Goal: Task Accomplishment & Management: Manage account settings

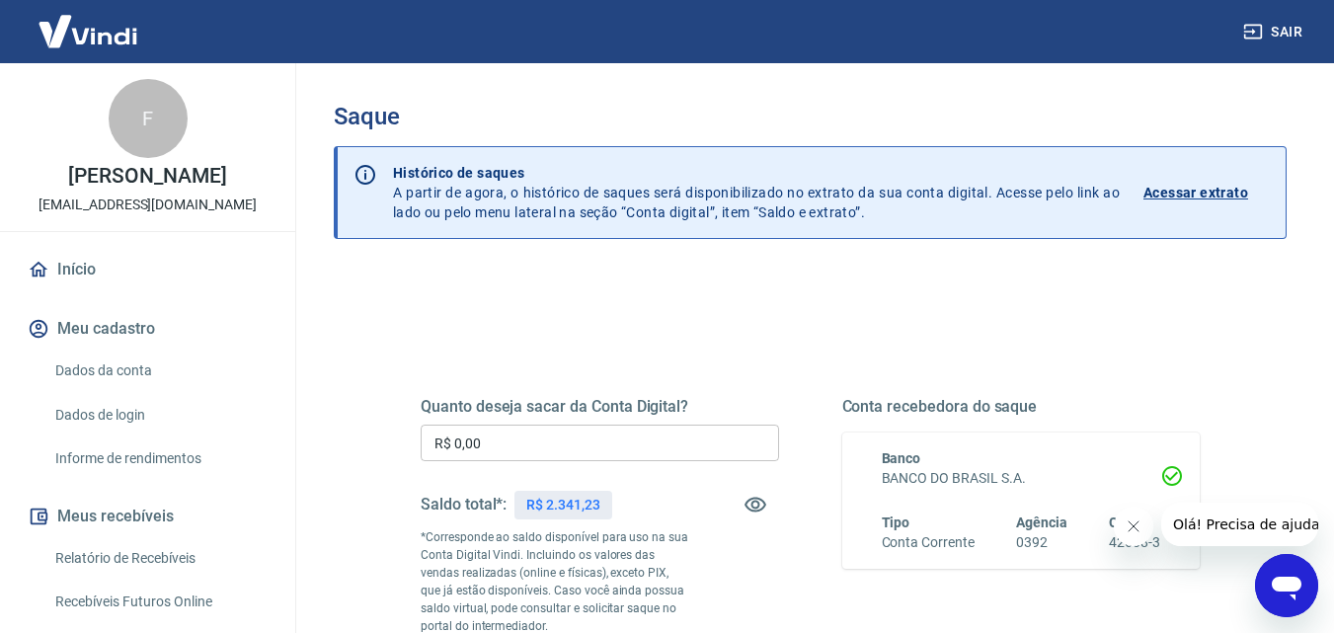
click at [1281, 29] on button "Sair" at bounding box center [1274, 32] width 71 height 37
click at [503, 441] on input "R$ 0,00" at bounding box center [600, 442] width 358 height 37
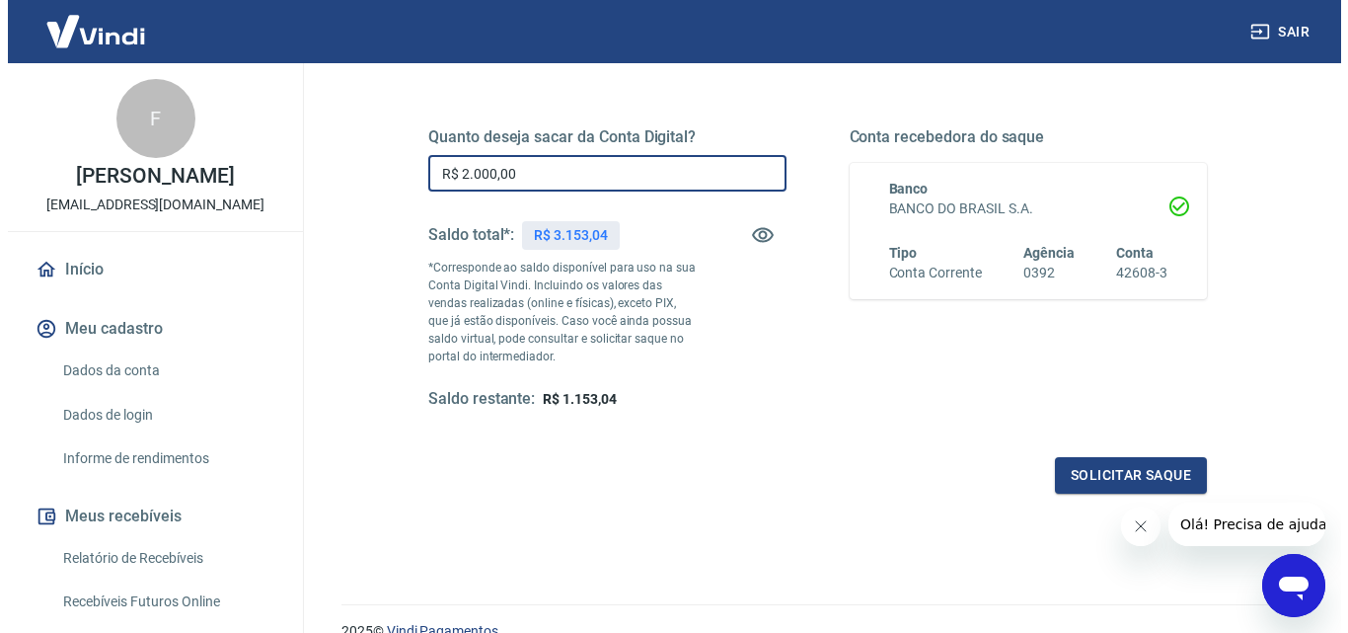
scroll to position [296, 0]
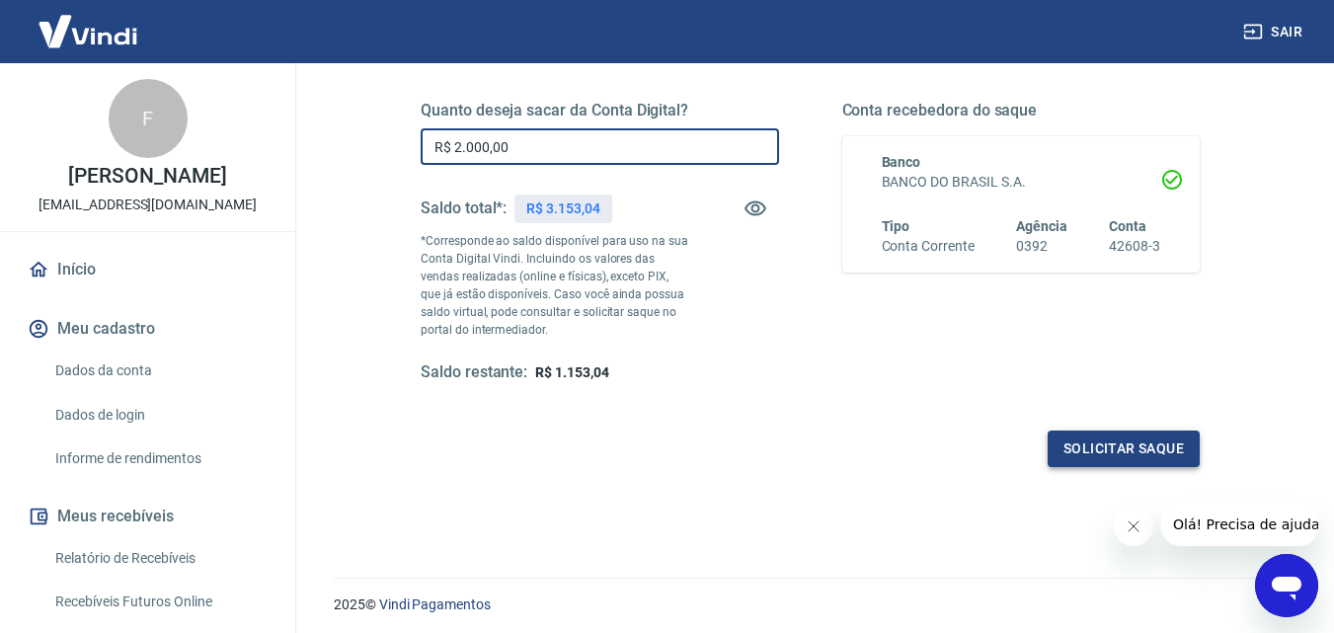
type input "R$ 2.000,00"
click at [1116, 445] on button "Solicitar saque" at bounding box center [1123, 448] width 152 height 37
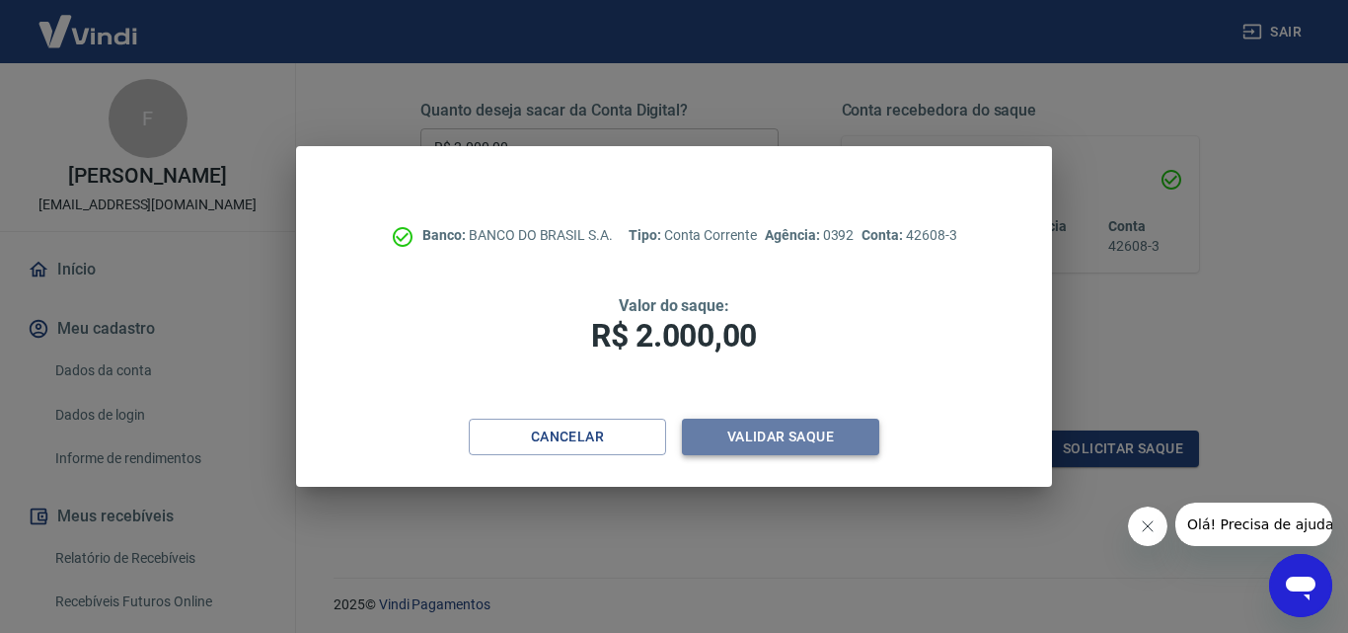
click at [766, 438] on button "Validar saque" at bounding box center [780, 437] width 197 height 37
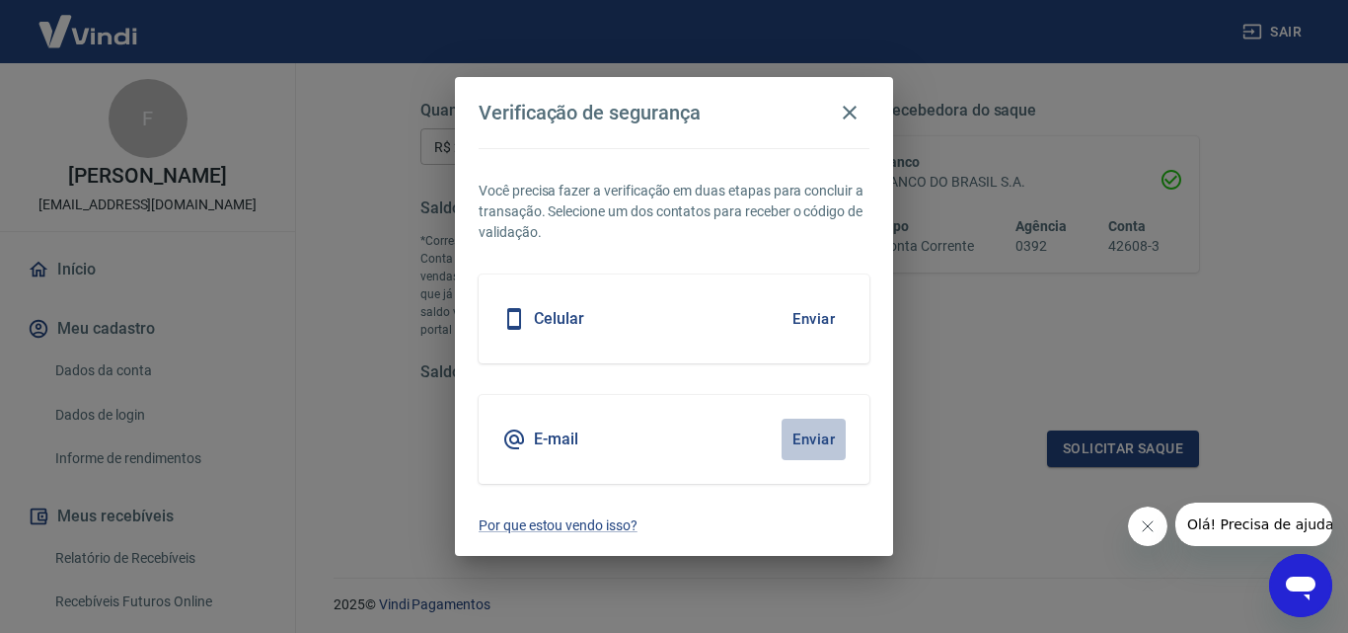
click at [812, 437] on button "Enviar" at bounding box center [814, 439] width 64 height 41
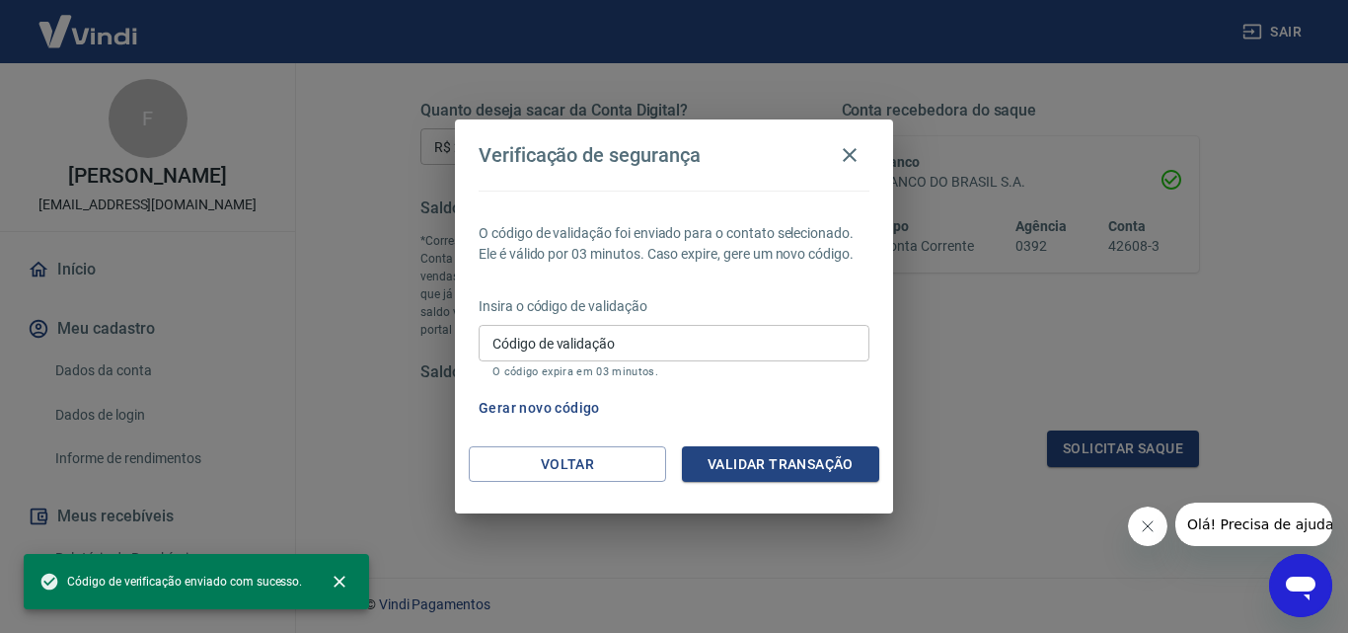
click at [548, 345] on input "Código de validação" at bounding box center [674, 343] width 391 height 37
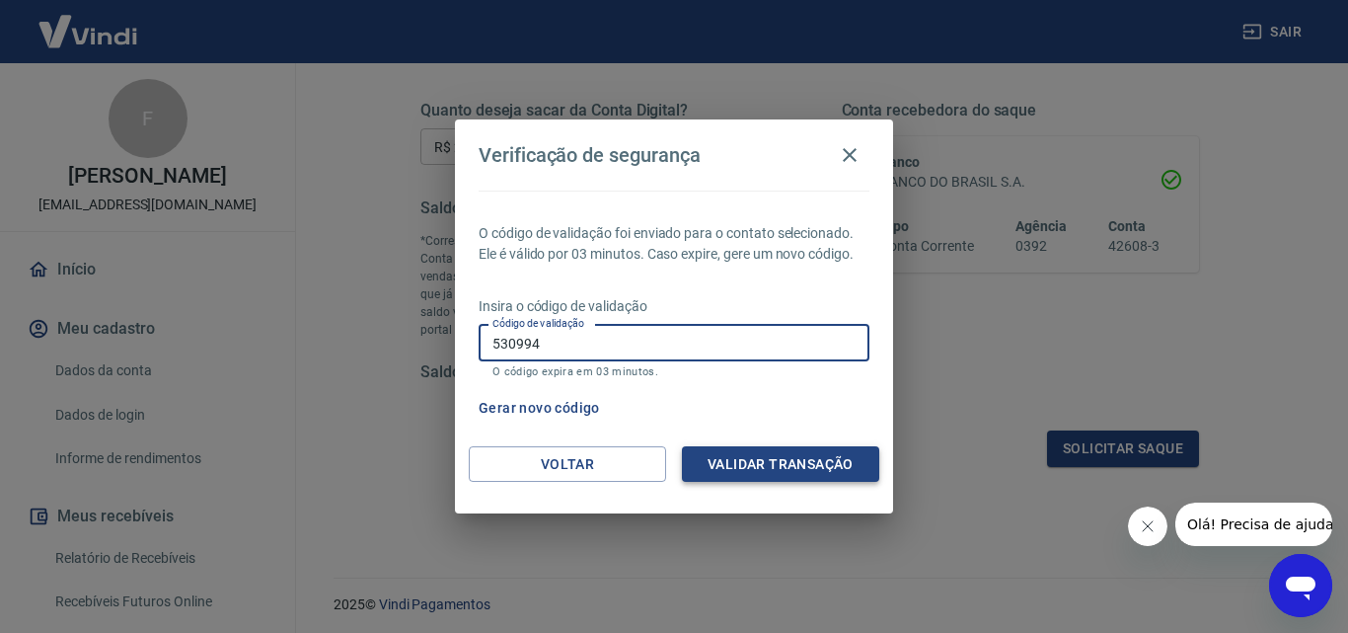
type input "530994"
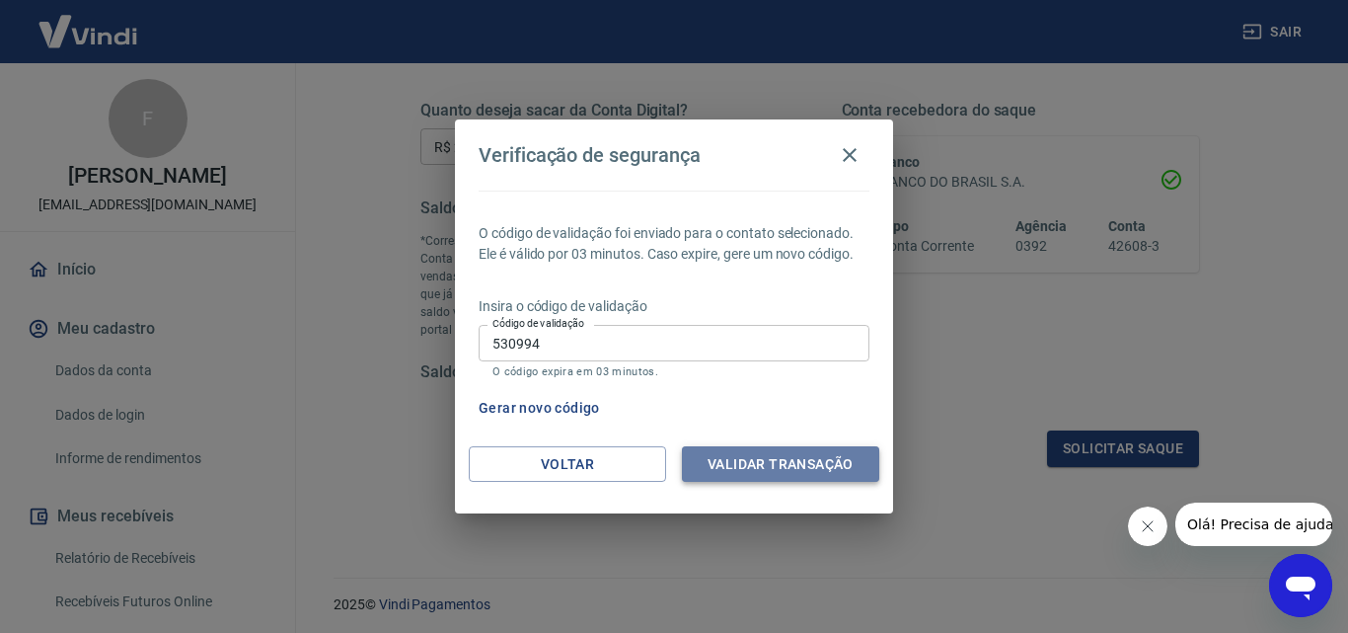
click at [775, 464] on button "Validar transação" at bounding box center [780, 464] width 197 height 37
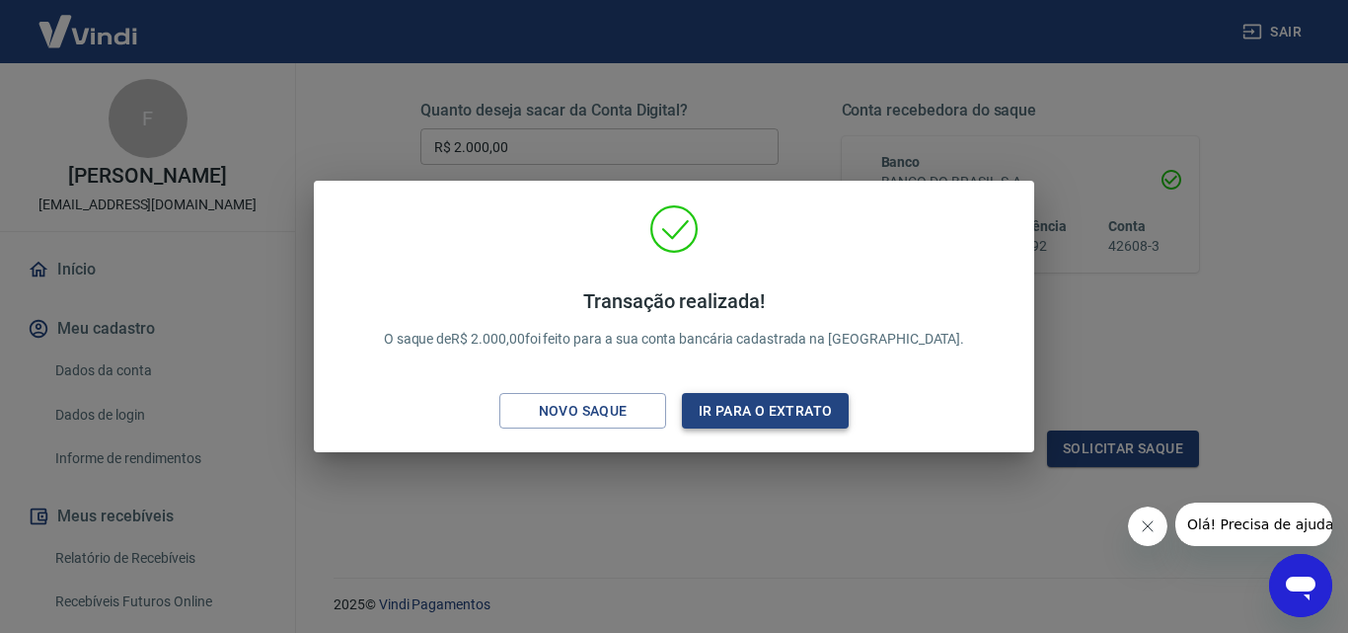
click at [763, 409] on button "Ir para o extrato" at bounding box center [765, 411] width 167 height 37
